Goal: Entertainment & Leisure: Consume media (video, audio)

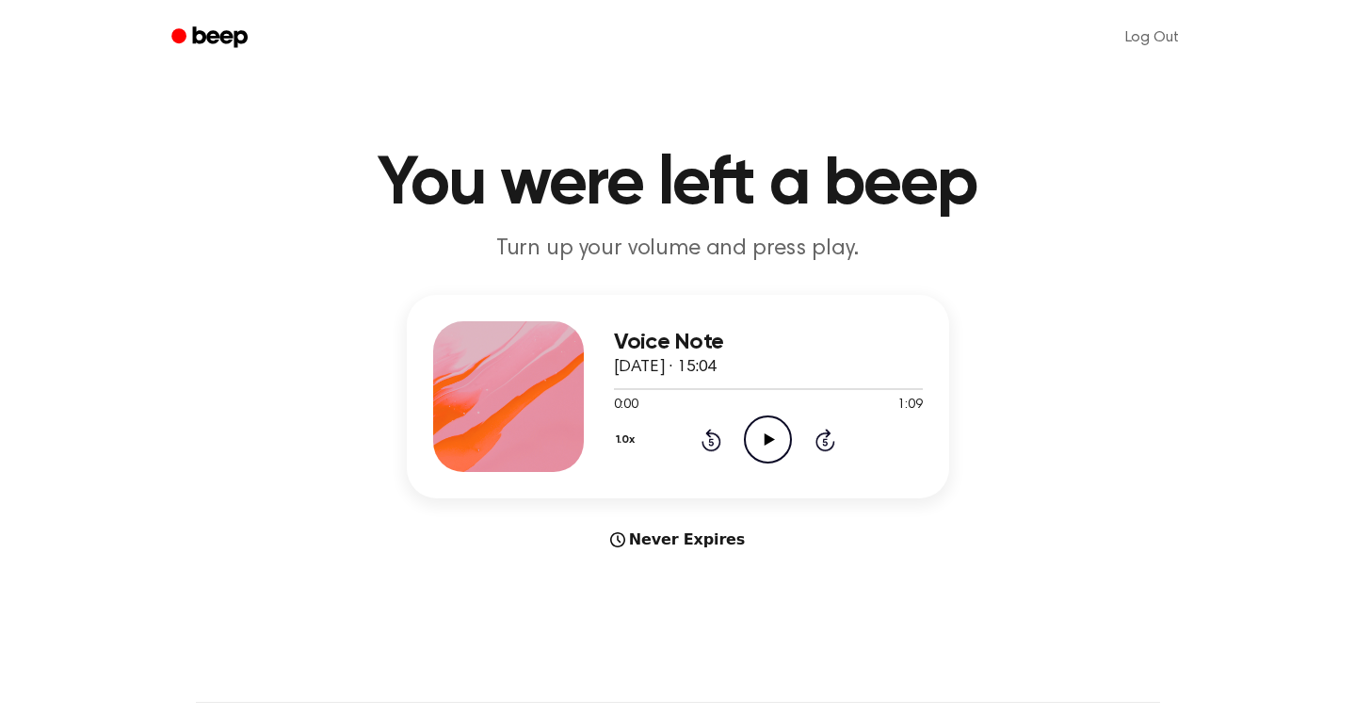
click at [755, 441] on icon "Play Audio" at bounding box center [768, 439] width 48 height 48
click at [763, 447] on icon "Play Audio" at bounding box center [768, 439] width 48 height 48
click at [717, 443] on icon at bounding box center [711, 439] width 20 height 23
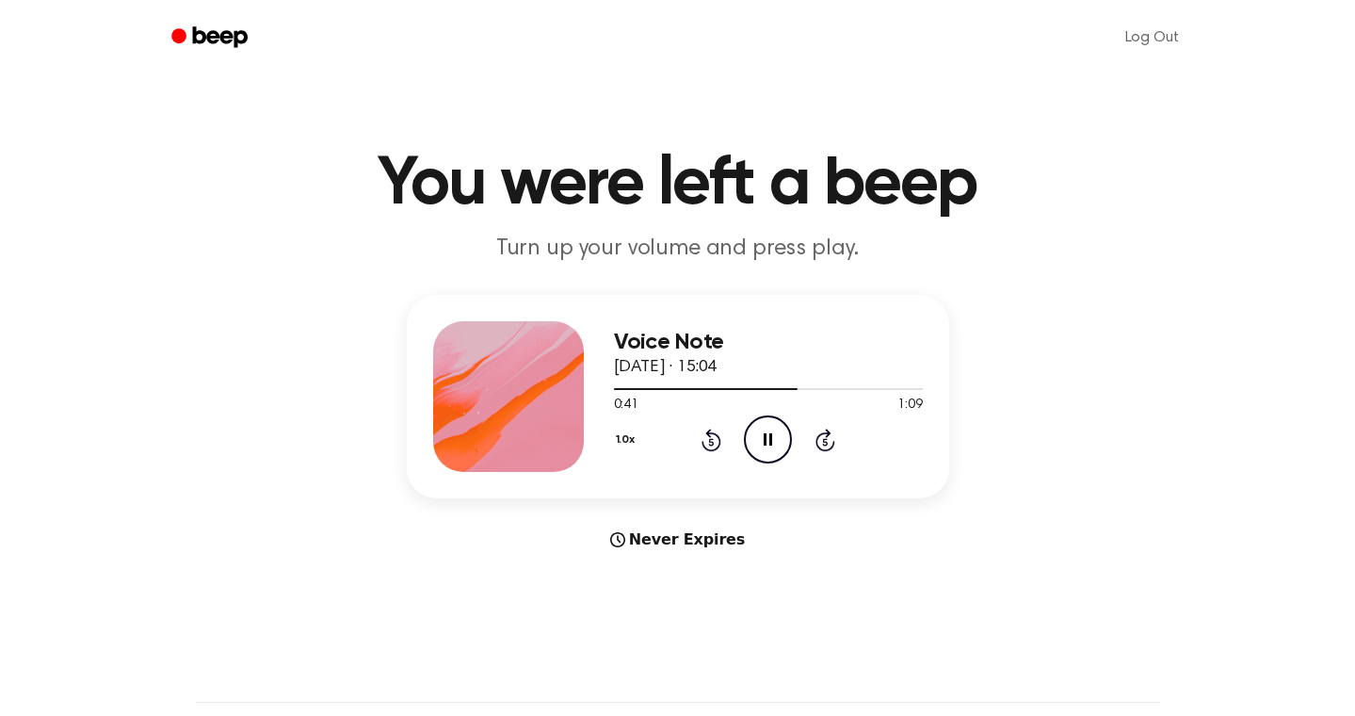
click at [717, 443] on icon at bounding box center [711, 439] width 20 height 23
click at [778, 436] on icon "Pause Audio" at bounding box center [768, 439] width 48 height 48
